Goal: Transaction & Acquisition: Purchase product/service

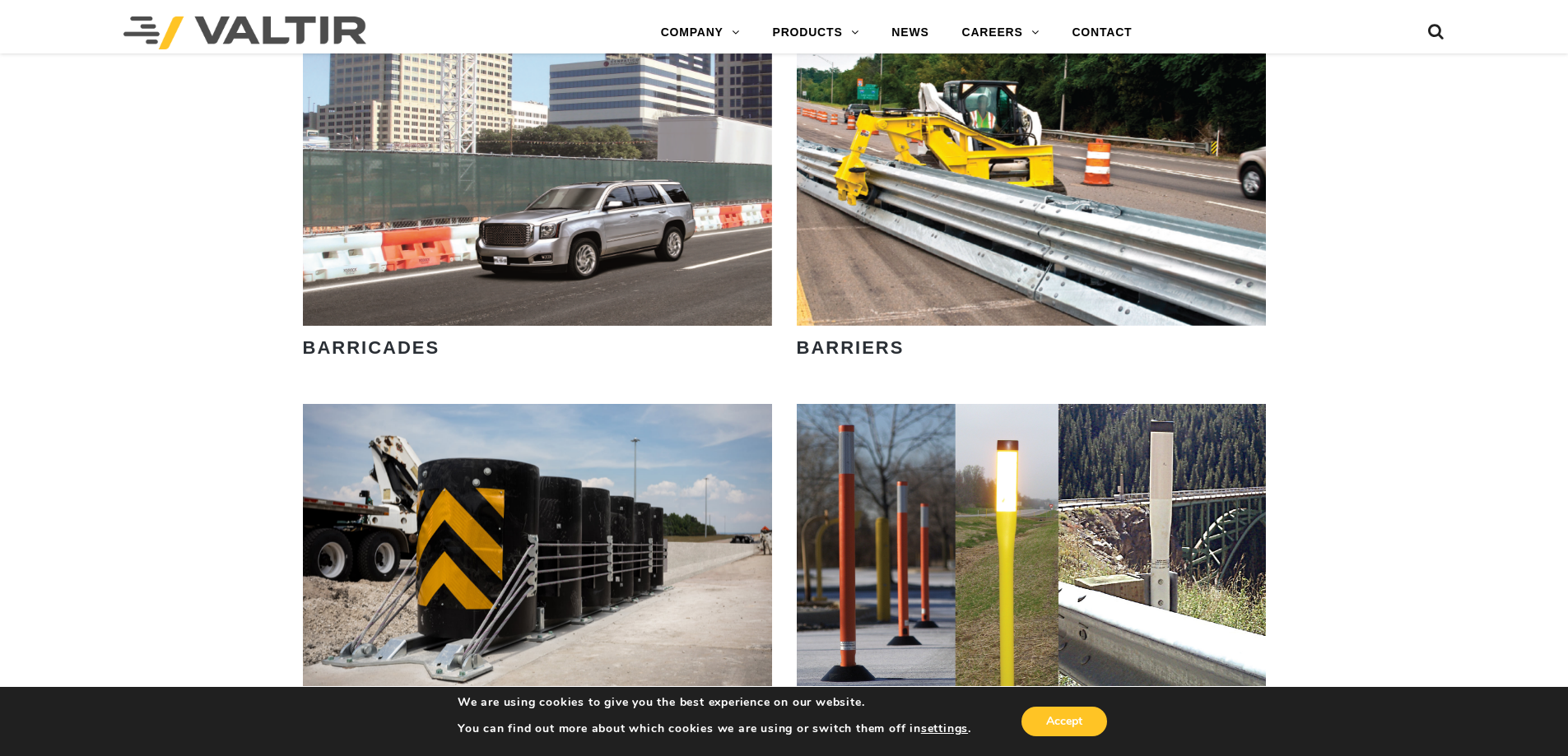
scroll to position [1069, 0]
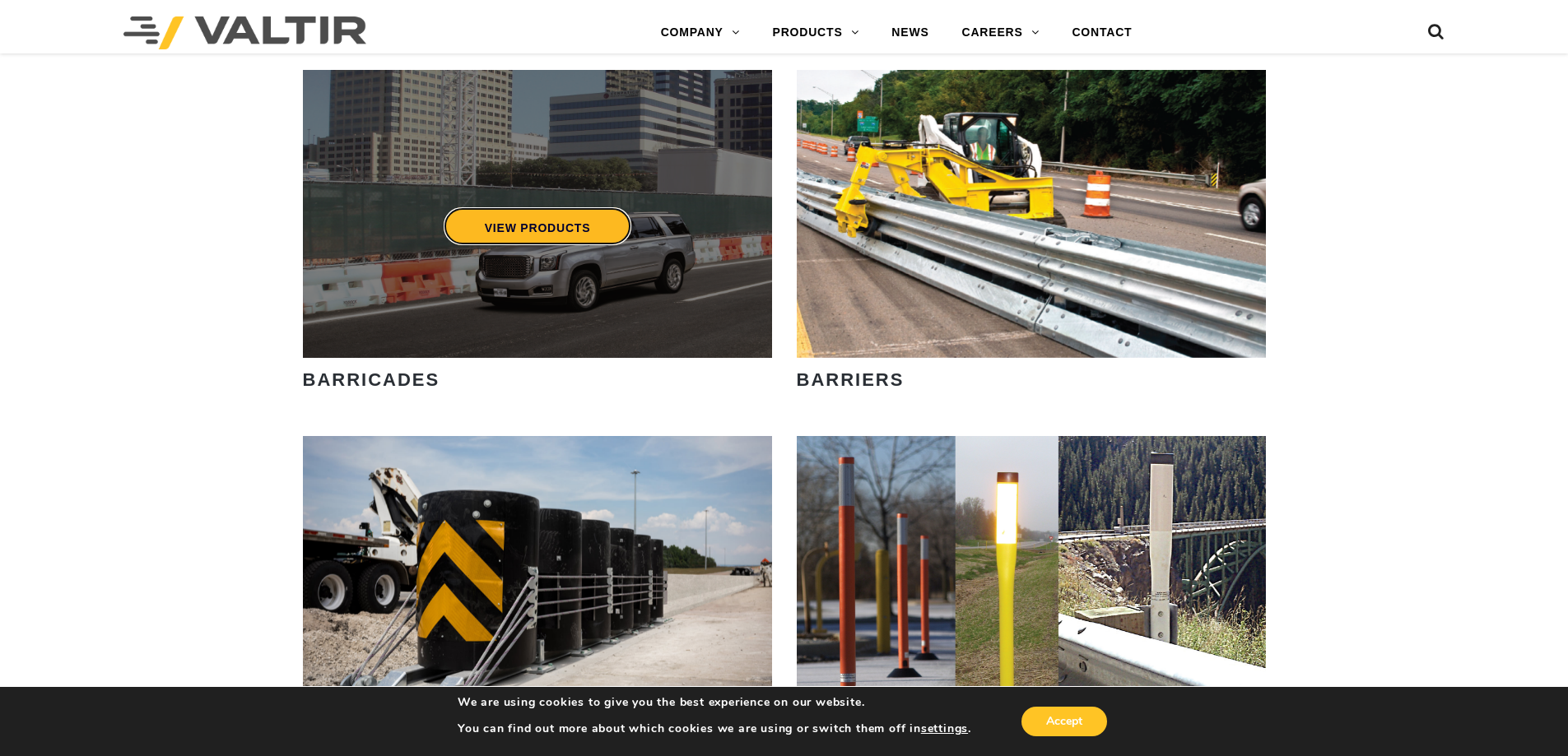
click at [558, 217] on link "VIEW PRODUCTS" at bounding box center [537, 226] width 188 height 38
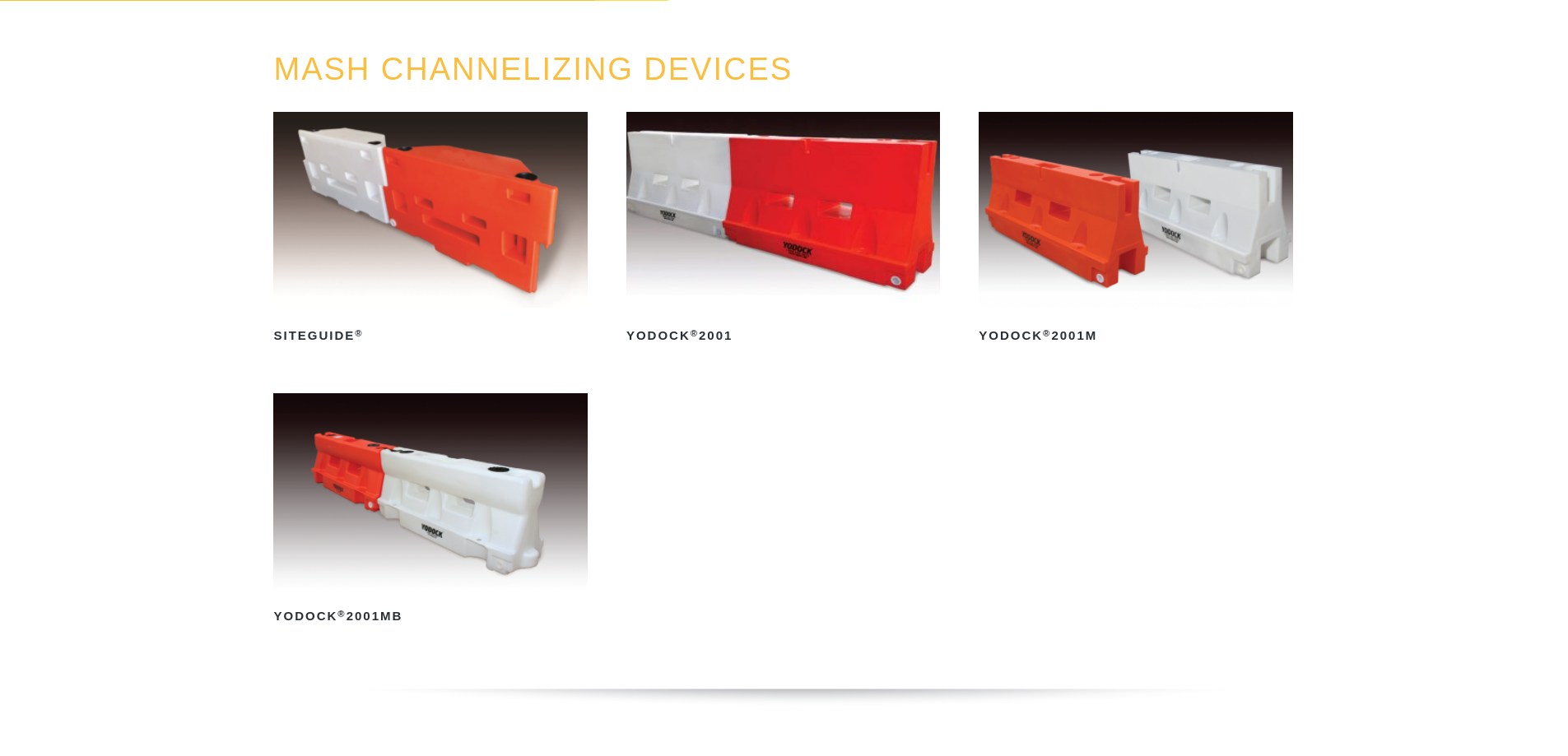
scroll to position [164, 0]
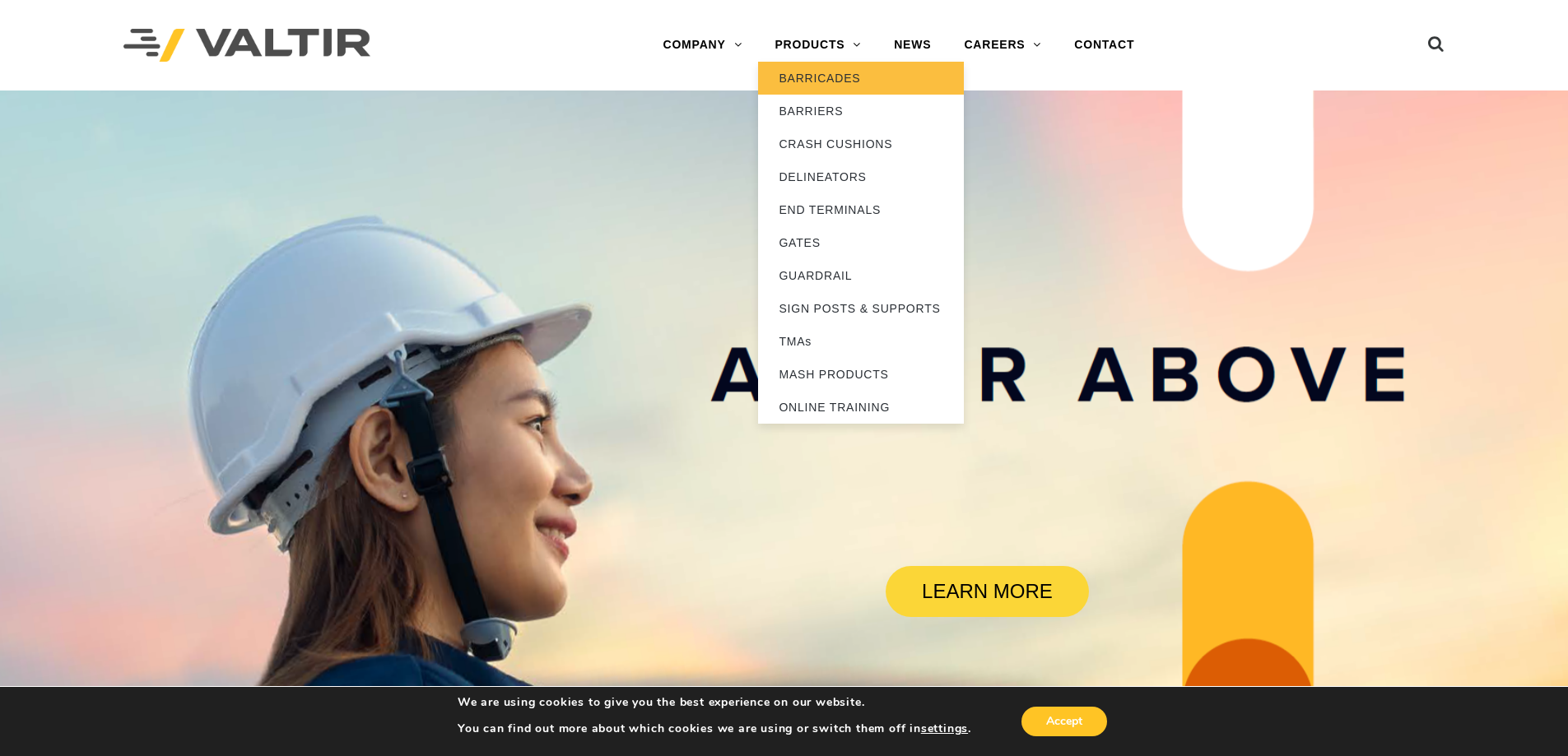
click at [841, 76] on link "BARRICADES" at bounding box center [860, 78] width 206 height 33
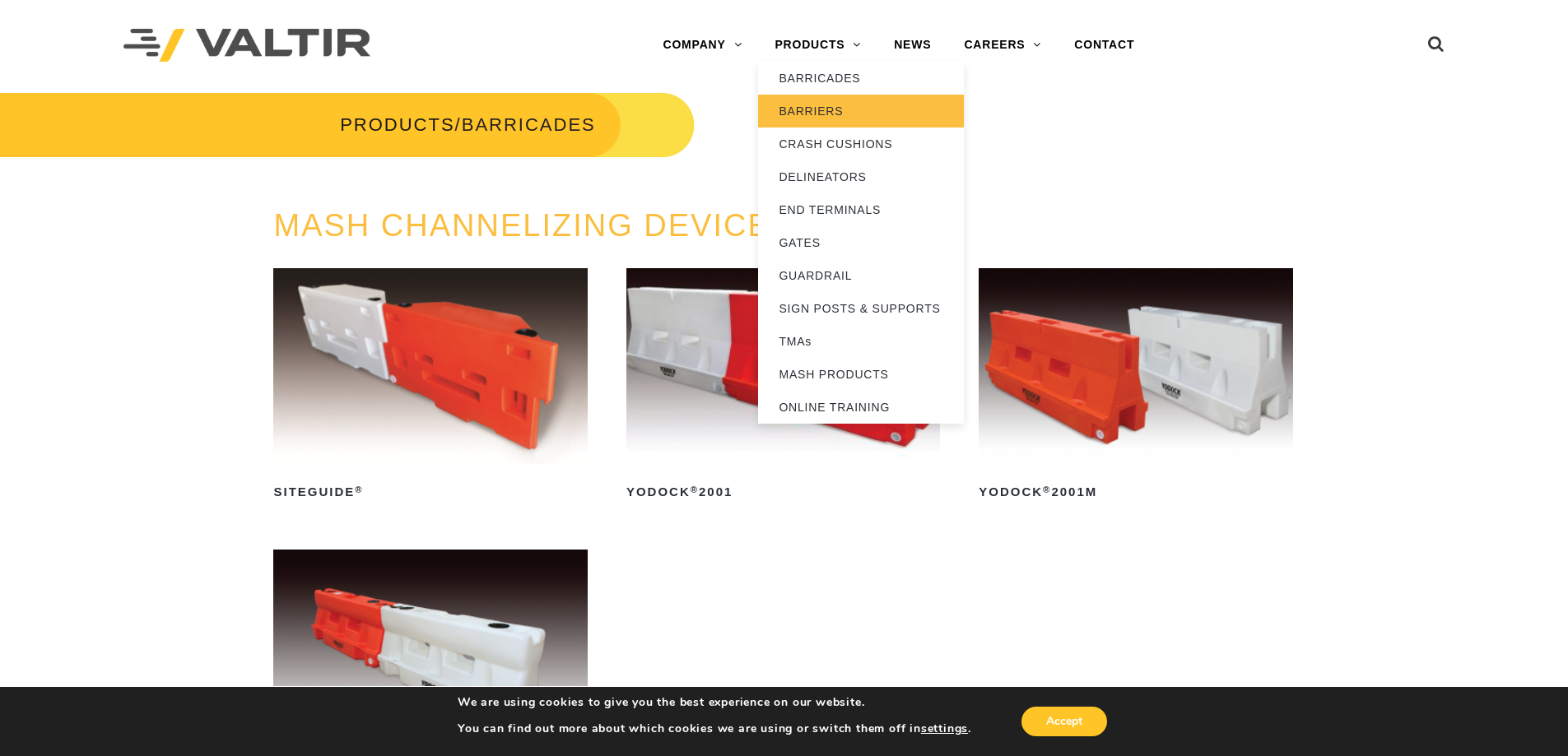
click at [821, 112] on link "BARRIERS" at bounding box center [860, 111] width 206 height 33
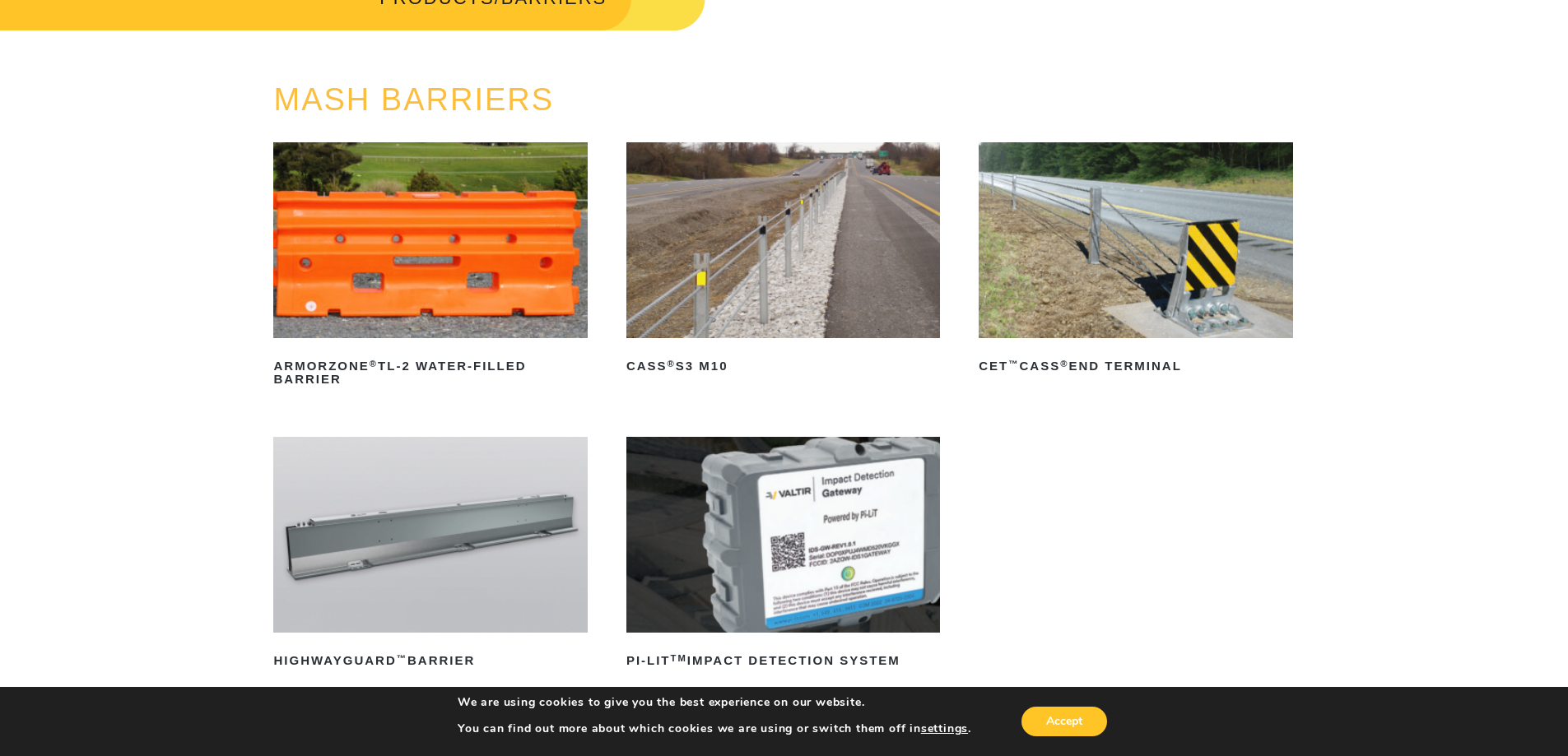
scroll to position [164, 0]
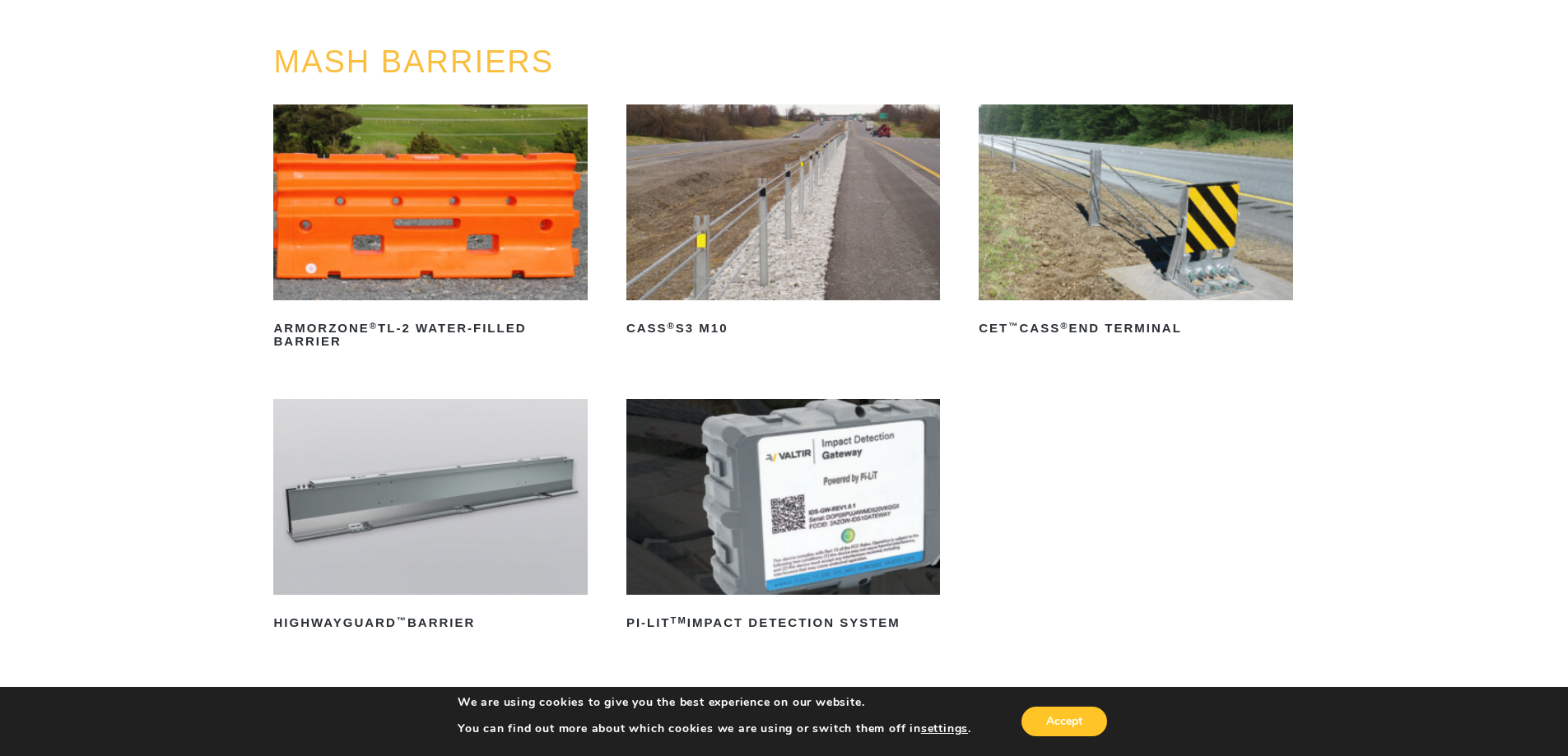
click at [340, 253] on img at bounding box center [430, 202] width 313 height 196
